Goal: Register for event/course

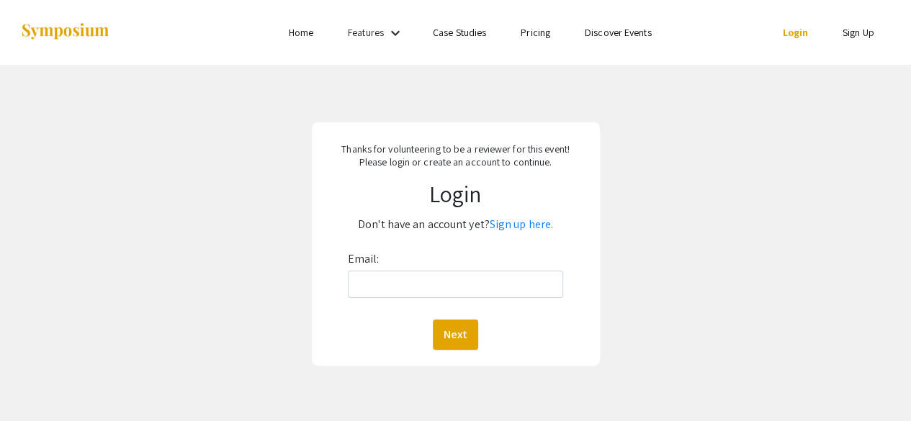
click at [296, 31] on link "Home" at bounding box center [301, 32] width 24 height 13
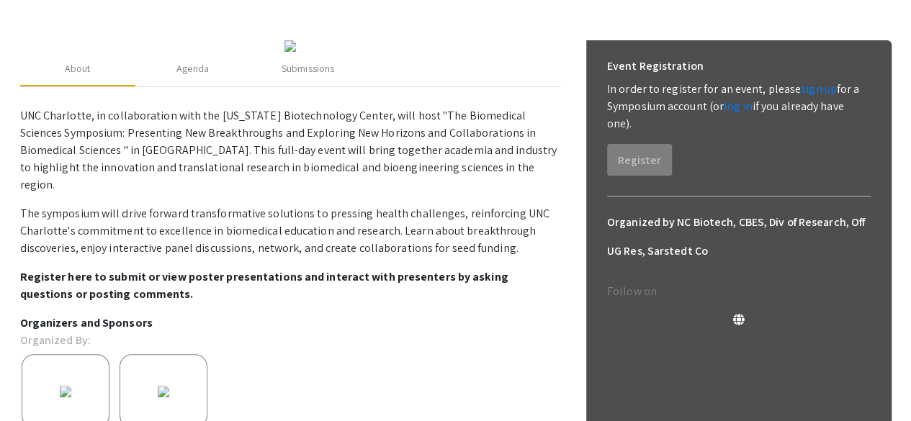
scroll to position [181, 0]
click at [816, 89] on link "sign up" at bounding box center [819, 88] width 36 height 15
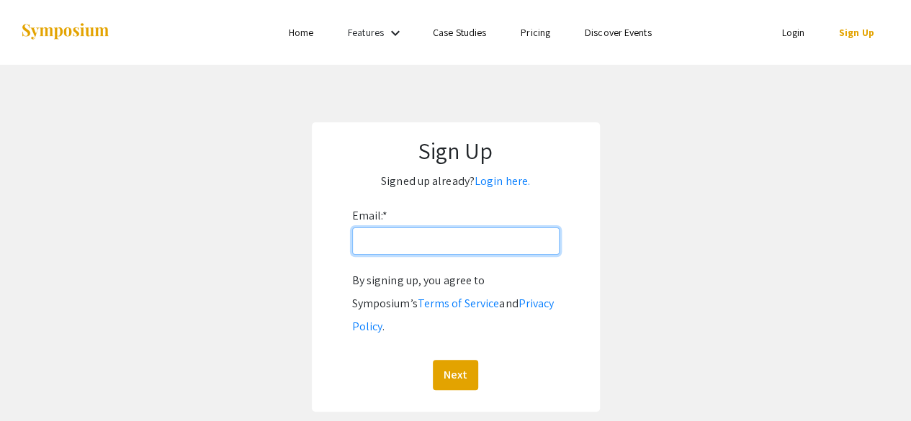
click at [416, 245] on input "Email: *" at bounding box center [455, 241] width 207 height 27
type input "[EMAIL_ADDRESS][DOMAIN_NAME]"
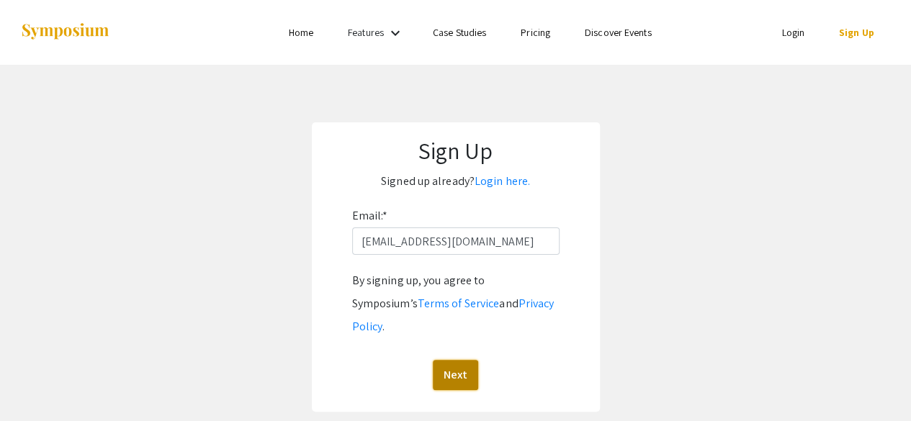
click at [451, 360] on button "Next" at bounding box center [455, 375] width 45 height 30
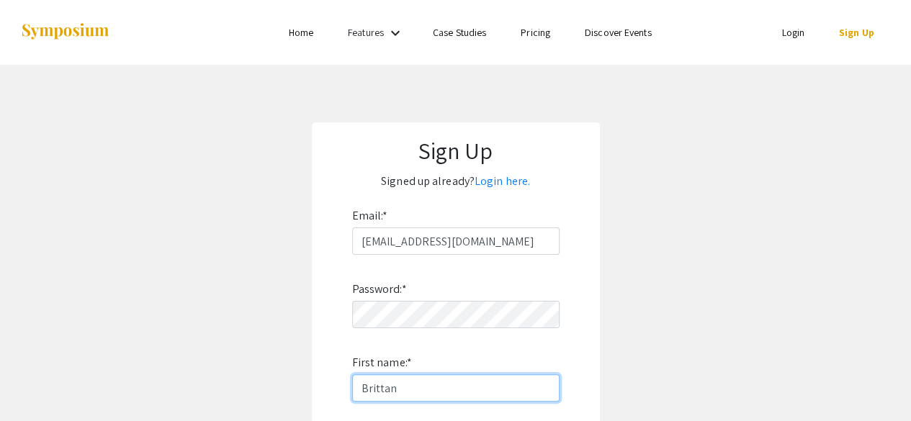
type input "[PERSON_NAME]"
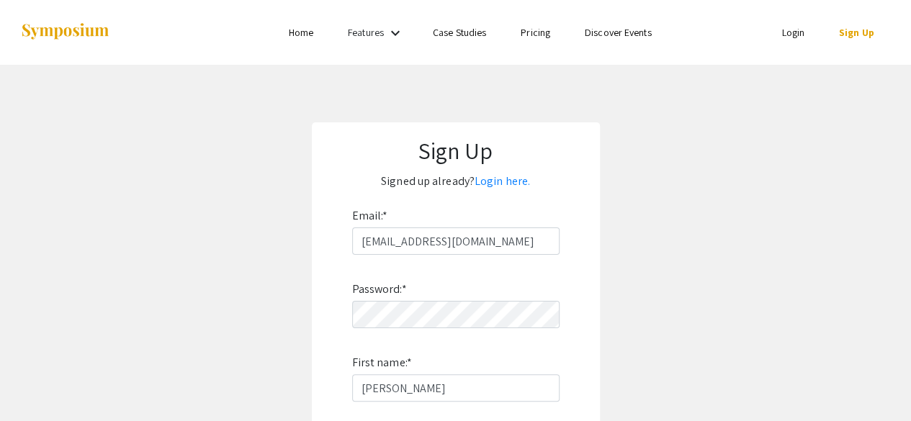
type input "[PERSON_NAME]"
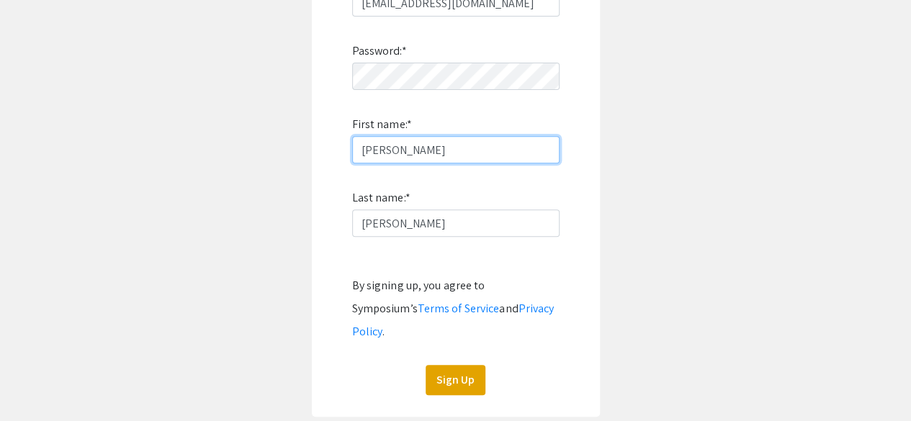
scroll to position [241, 0]
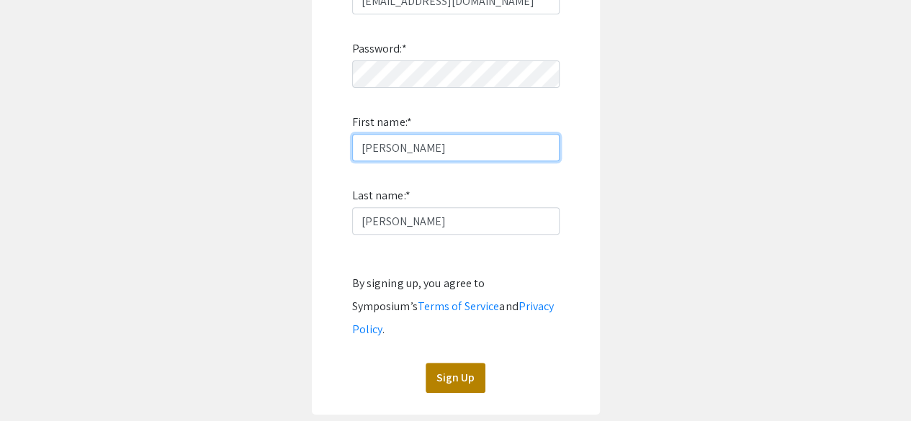
type input "[PERSON_NAME]"
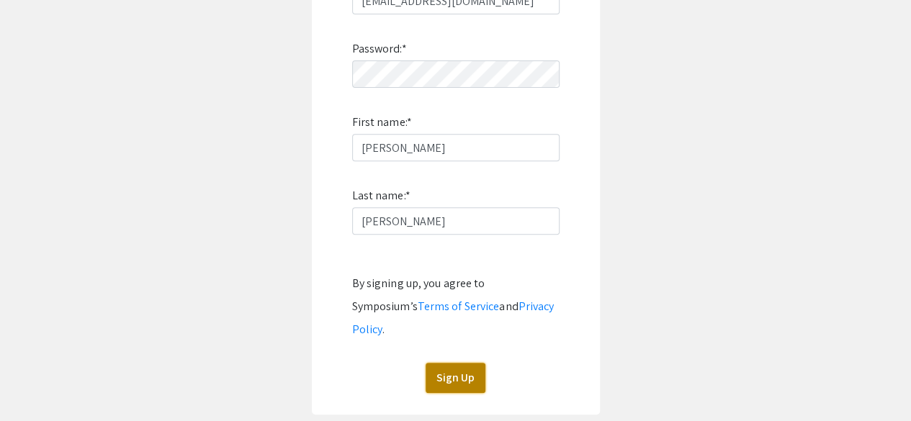
click at [445, 363] on button "Sign Up" at bounding box center [456, 378] width 60 height 30
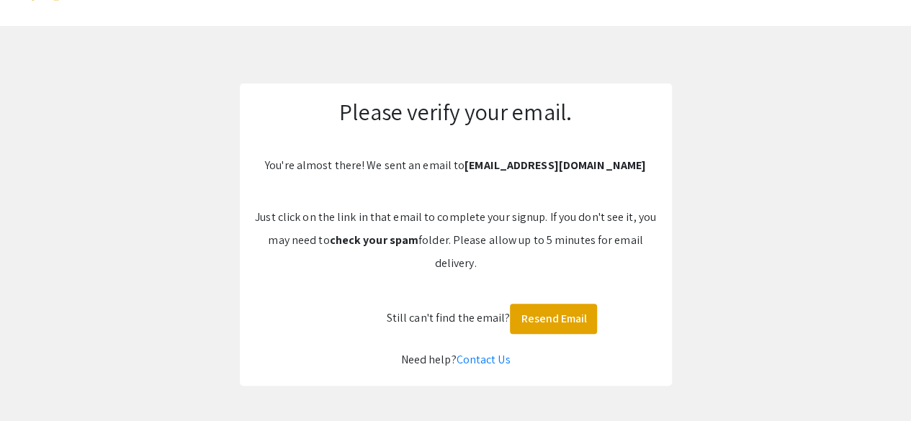
scroll to position [0, 0]
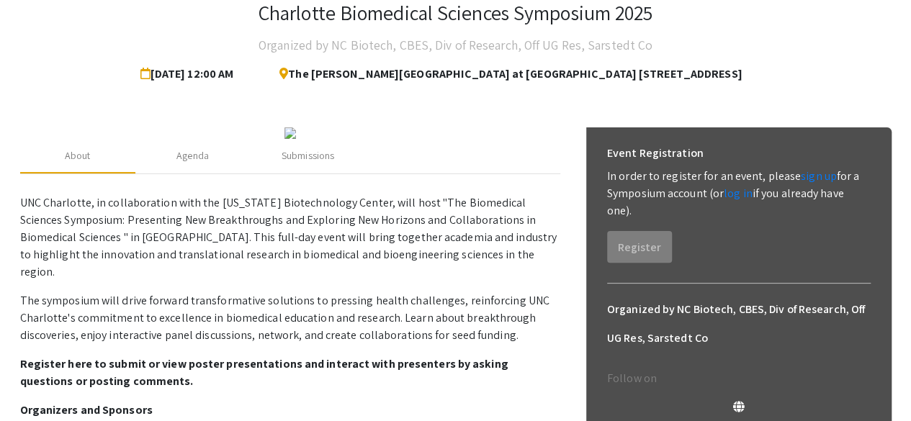
scroll to position [130, 0]
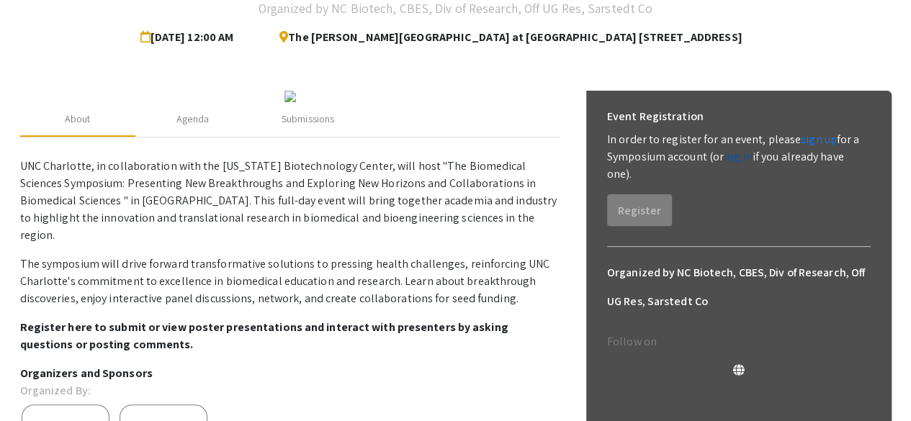
click at [736, 156] on link "log in" at bounding box center [738, 156] width 29 height 15
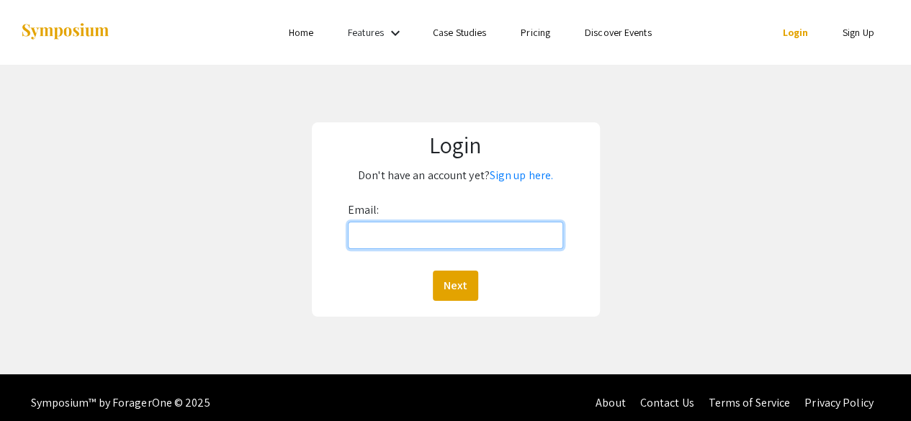
click at [439, 236] on input "Email:" at bounding box center [456, 235] width 216 height 27
type input "[EMAIL_ADDRESS][DOMAIN_NAME]"
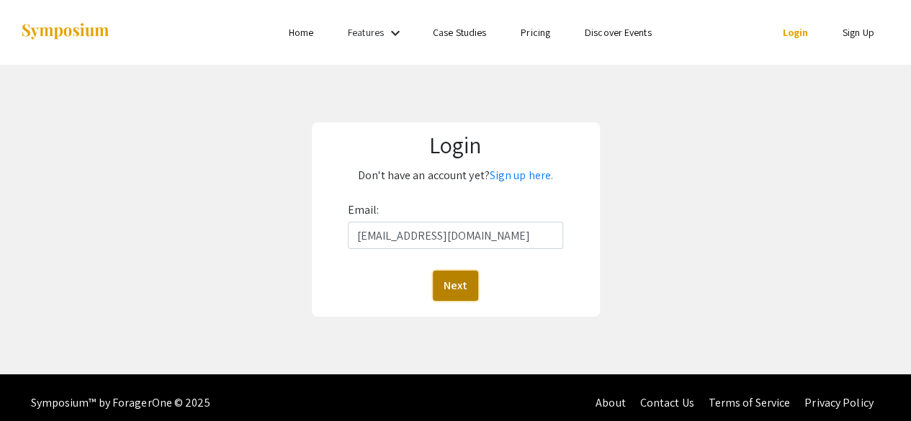
click at [457, 287] on button "Next" at bounding box center [455, 286] width 45 height 30
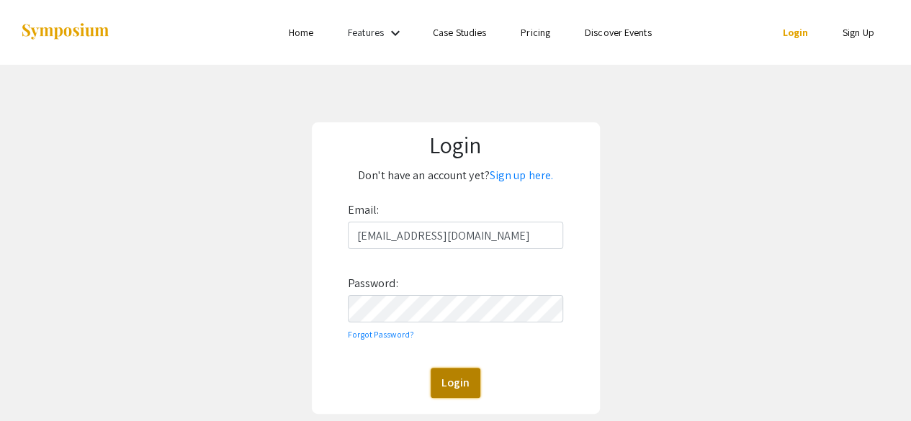
click at [456, 382] on button "Login" at bounding box center [456, 383] width 50 height 30
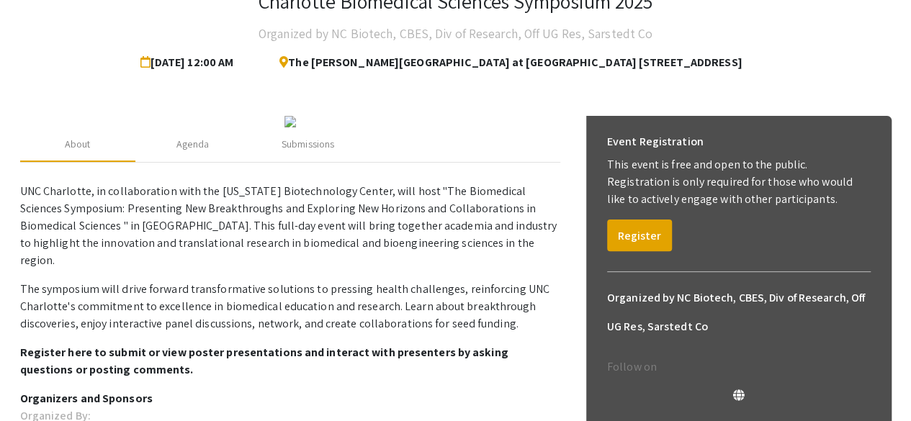
scroll to position [124, 0]
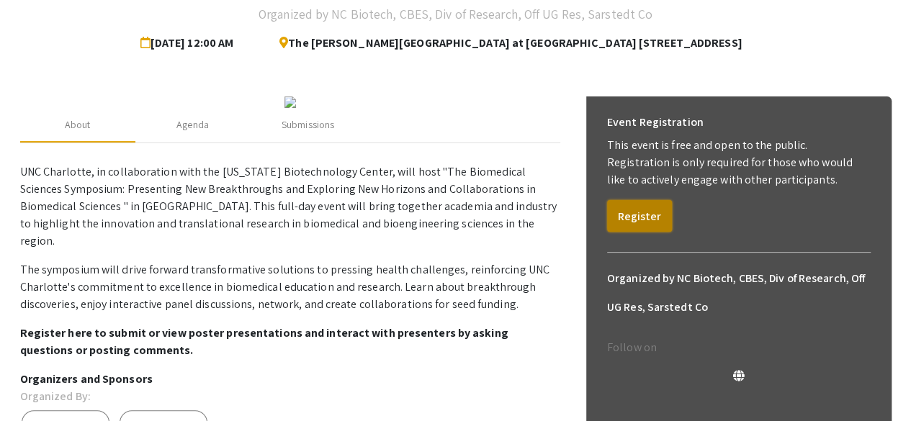
click at [643, 212] on button "Register" at bounding box center [639, 216] width 65 height 32
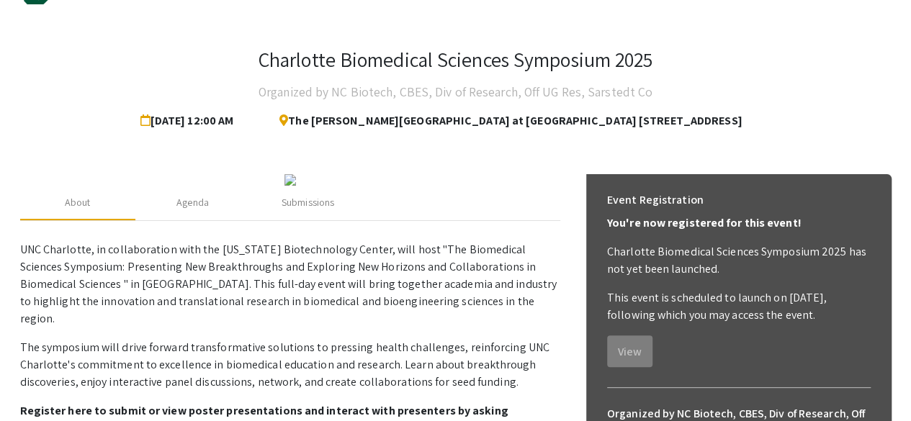
scroll to position [0, 0]
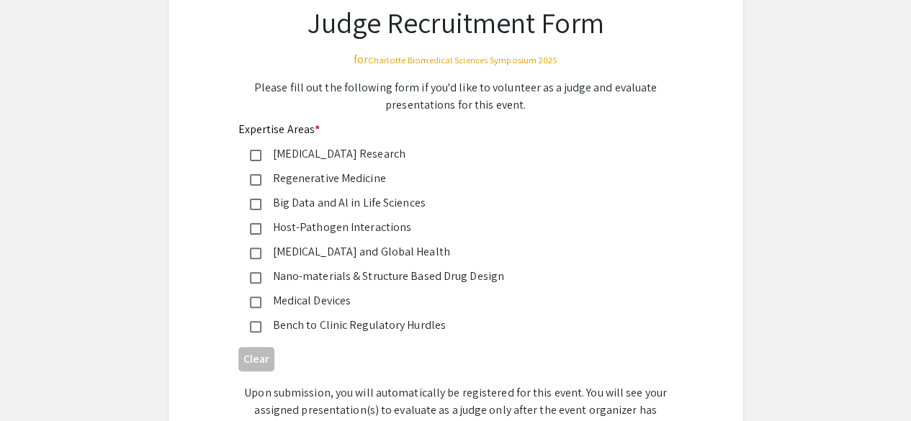
scroll to position [113, 0]
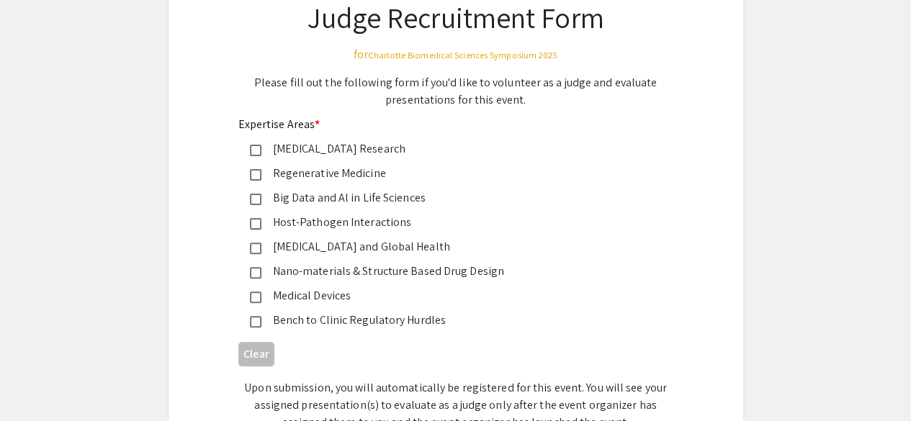
click at [255, 223] on mat-pseudo-checkbox at bounding box center [256, 224] width 12 height 12
click at [254, 249] on mat-pseudo-checkbox at bounding box center [256, 249] width 12 height 12
click at [254, 272] on mat-pseudo-checkbox at bounding box center [256, 273] width 12 height 12
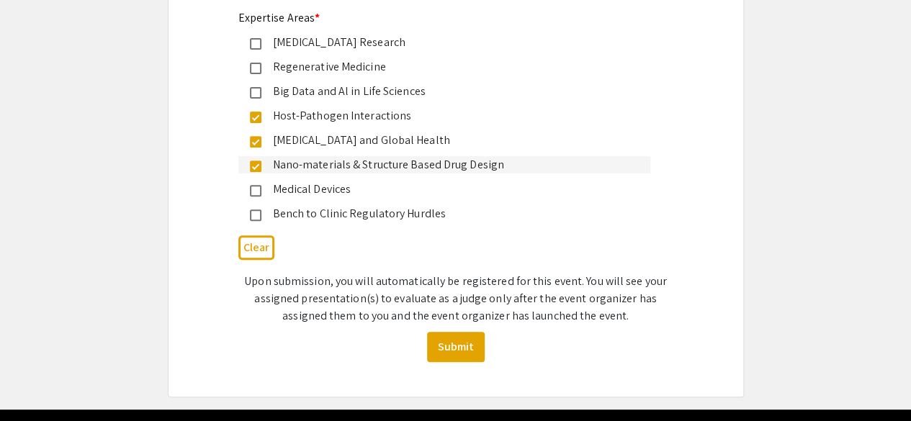
scroll to position [222, 0]
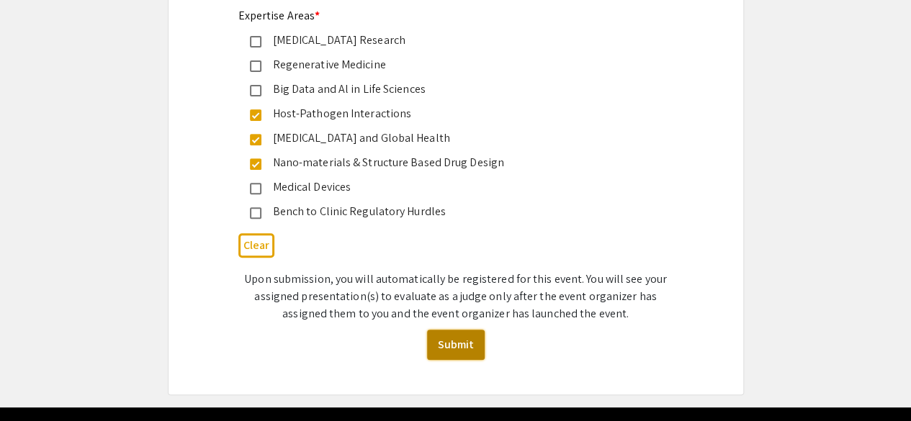
click at [458, 342] on button "Submit" at bounding box center [456, 345] width 58 height 30
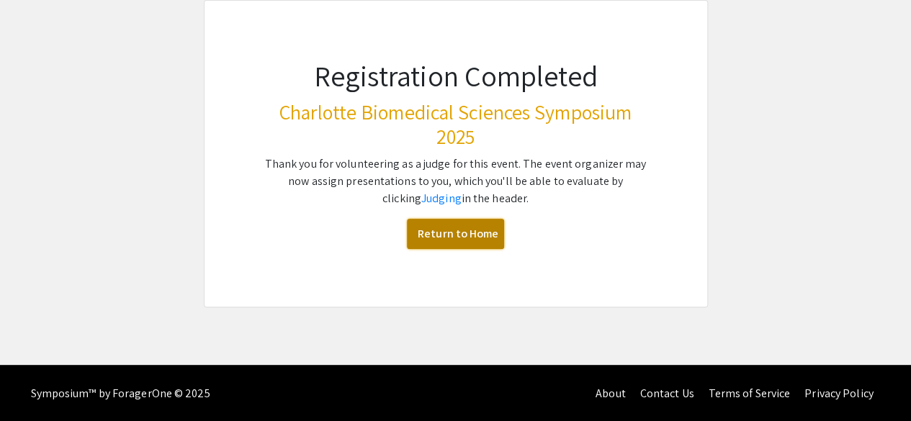
click at [468, 236] on link "Return to Home" at bounding box center [455, 234] width 97 height 30
